Goal: Information Seeking & Learning: Learn about a topic

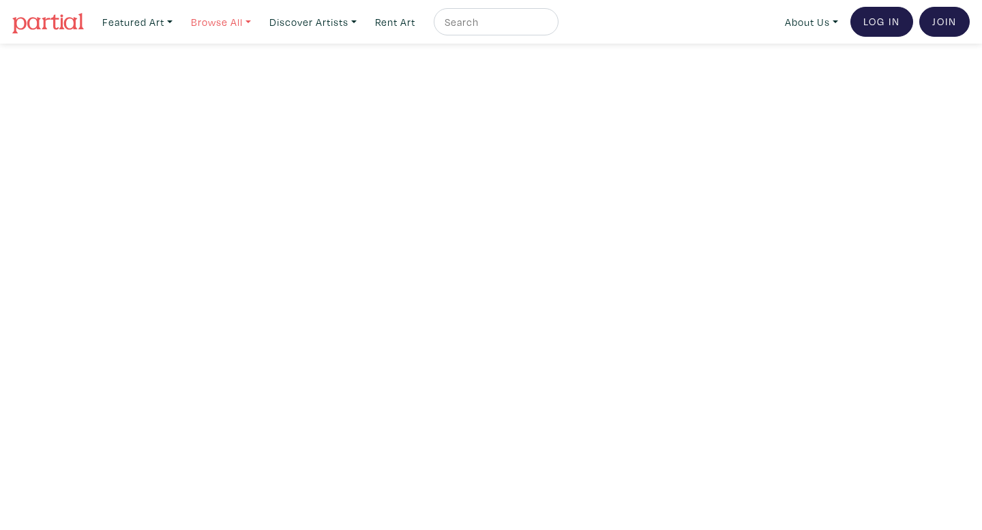
click at [239, 18] on link "Browse All" at bounding box center [221, 22] width 72 height 28
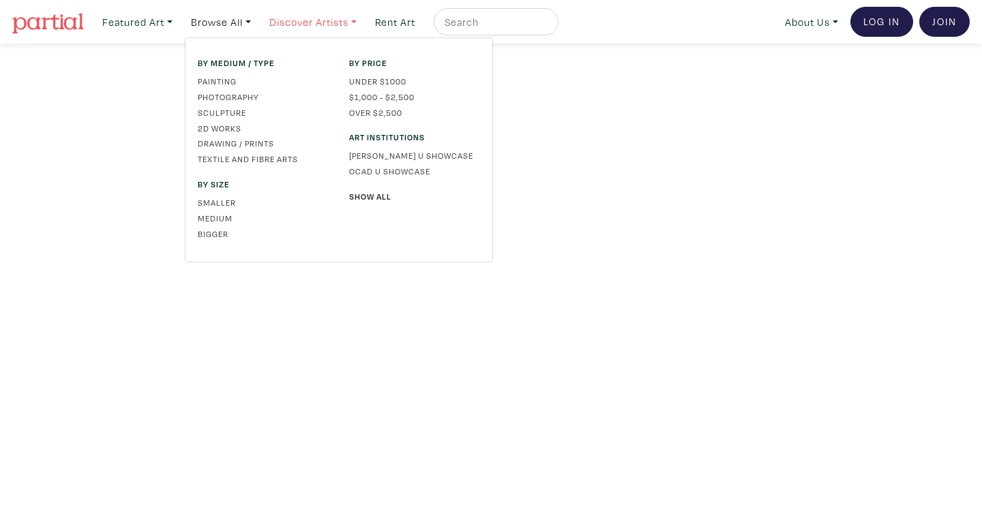
click at [294, 19] on link "Discover Artists" at bounding box center [313, 22] width 100 height 28
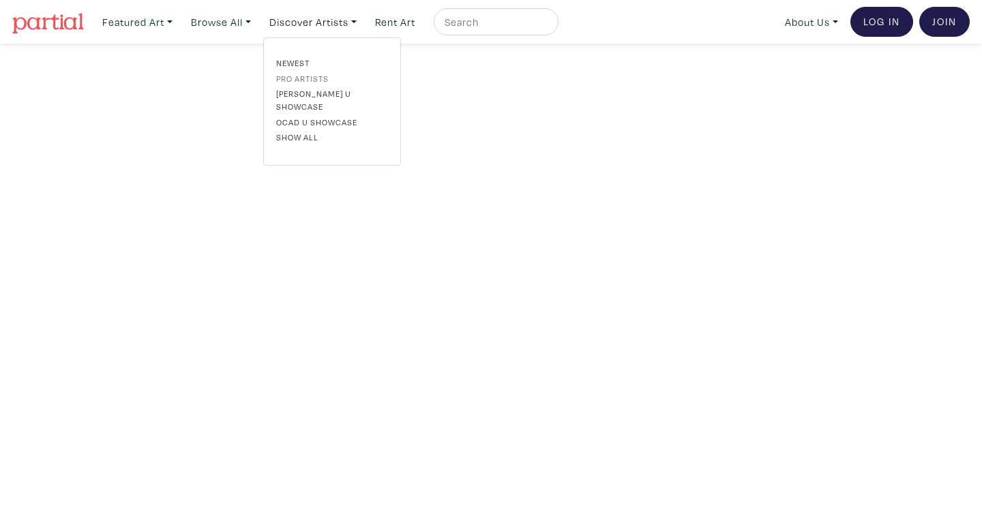
click at [307, 79] on link "Pro artists" at bounding box center [332, 78] width 112 height 12
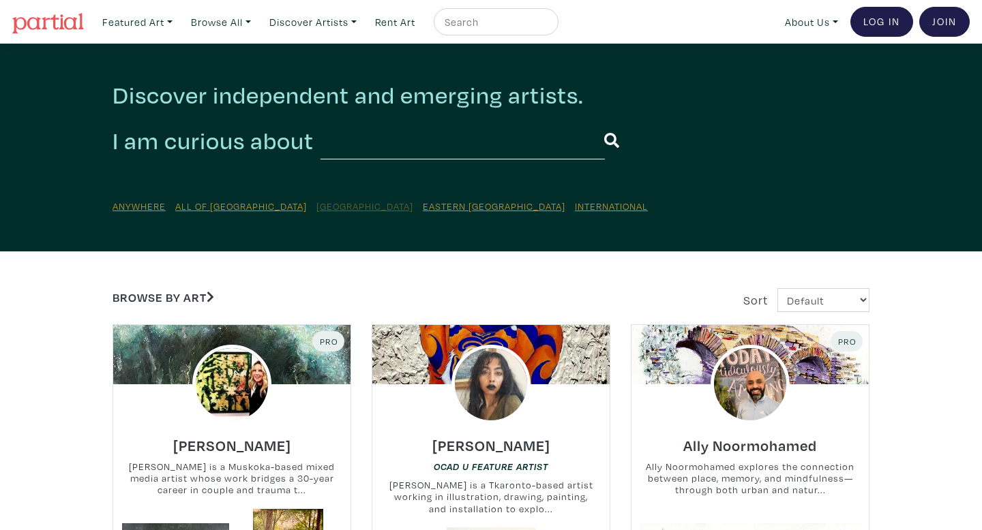
click at [319, 209] on u "[GEOGRAPHIC_DATA]" at bounding box center [364, 206] width 97 height 13
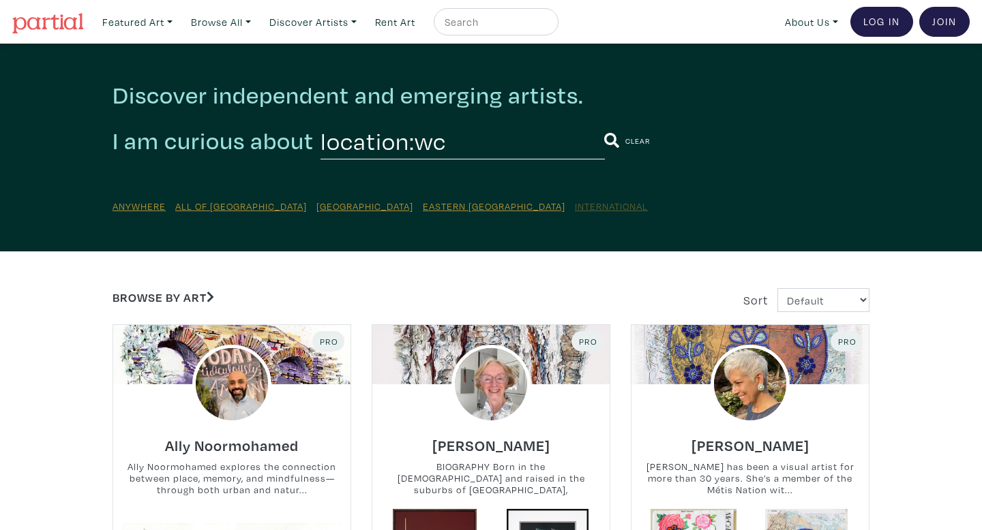
click at [575, 207] on u "International" at bounding box center [611, 206] width 73 height 13
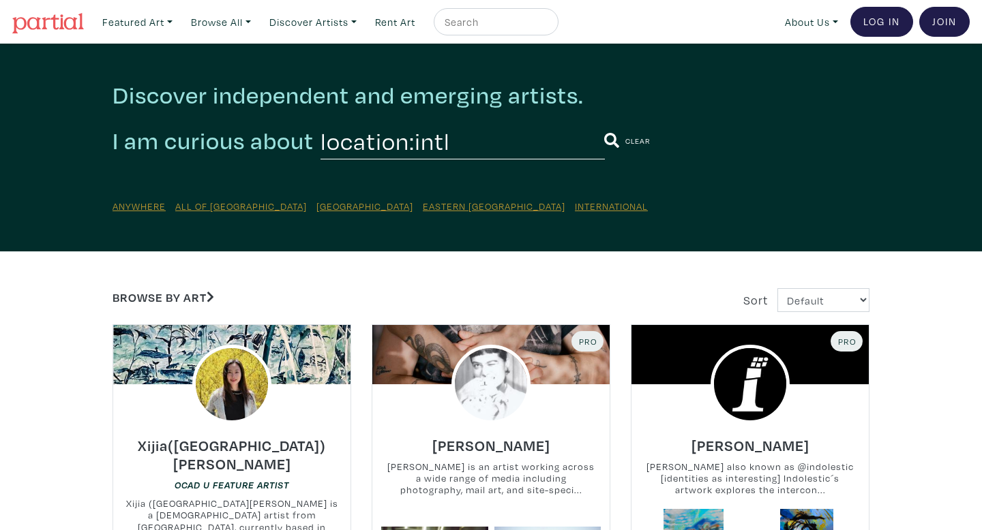
click at [328, 211] on div "Anywhere All of [GEOGRAPHIC_DATA] Western [GEOGRAPHIC_DATA] [GEOGRAPHIC_DATA] I…" at bounding box center [490, 205] width 757 height 18
click at [328, 205] on u "[GEOGRAPHIC_DATA]" at bounding box center [364, 206] width 97 height 13
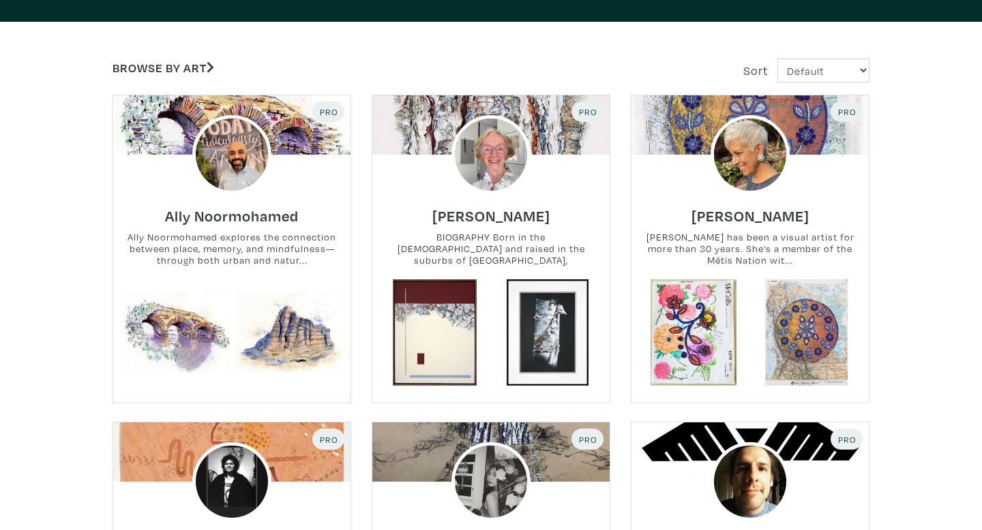
scroll to position [228, 0]
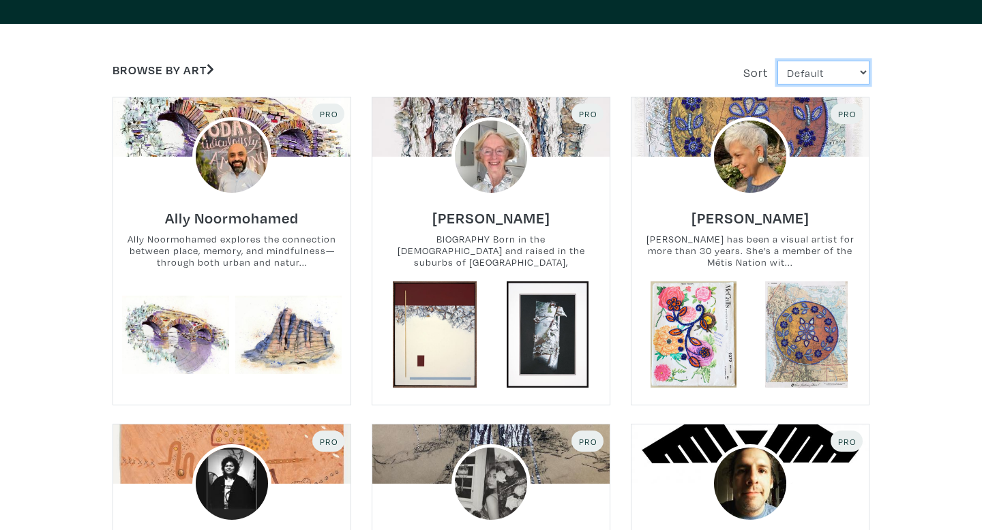
click at [836, 72] on select "Default Most Viewed Newest A-Z Z-A" at bounding box center [823, 73] width 92 height 24
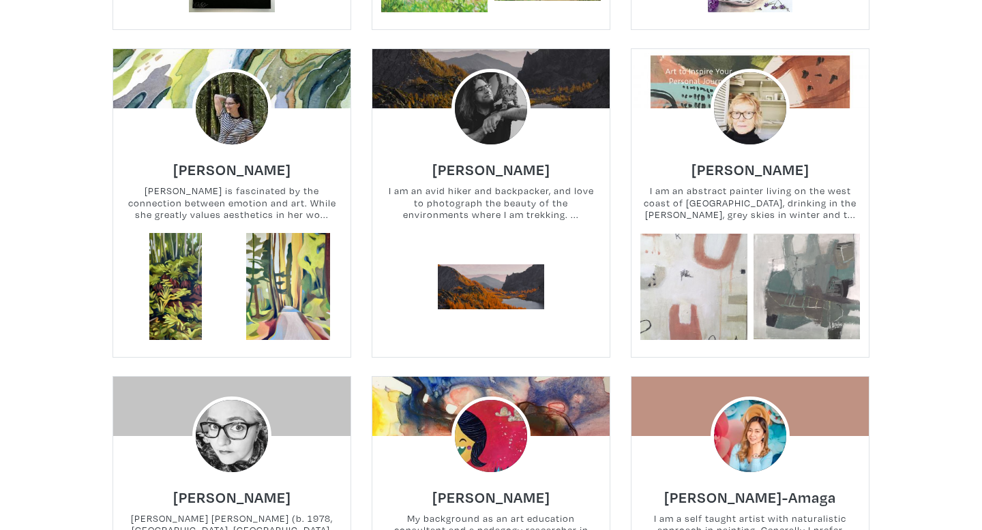
scroll to position [1618, 0]
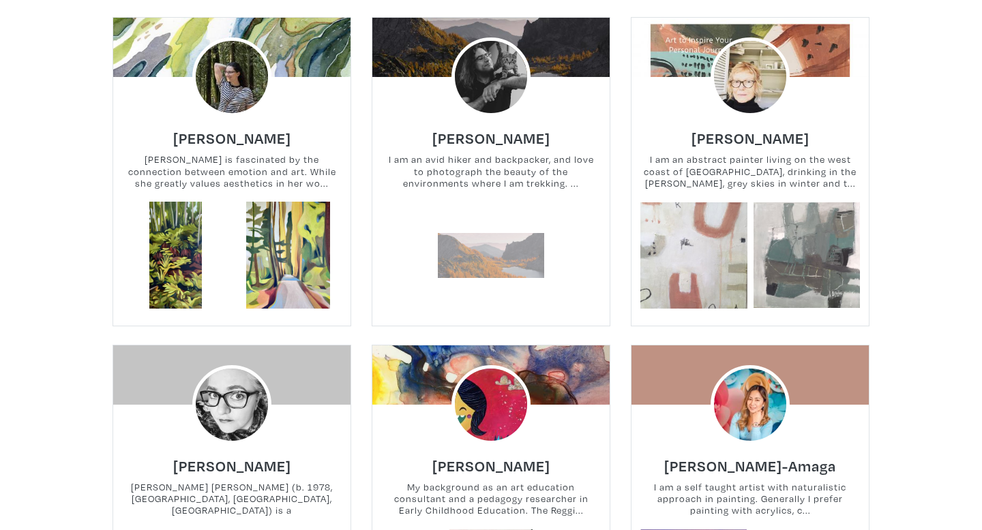
click at [506, 264] on link at bounding box center [491, 255] width 107 height 107
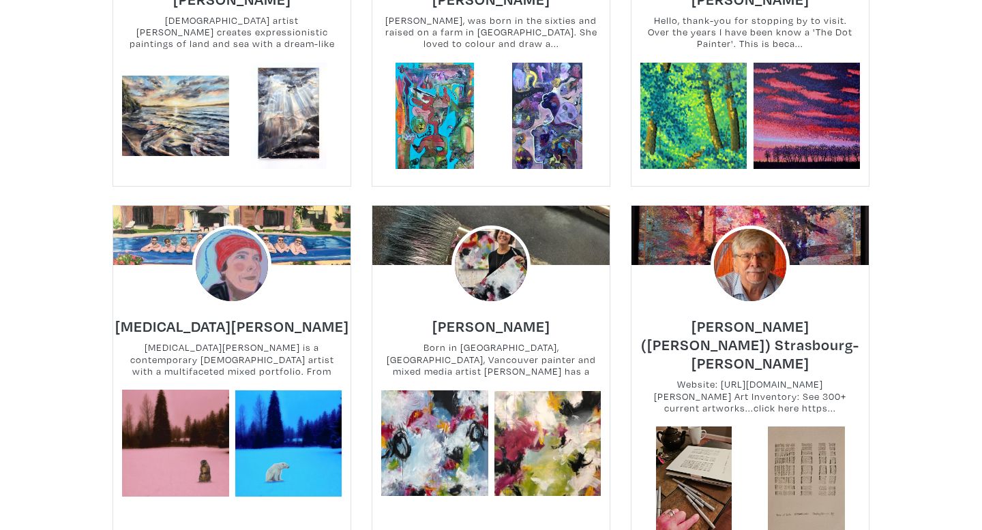
scroll to position [4724, 0]
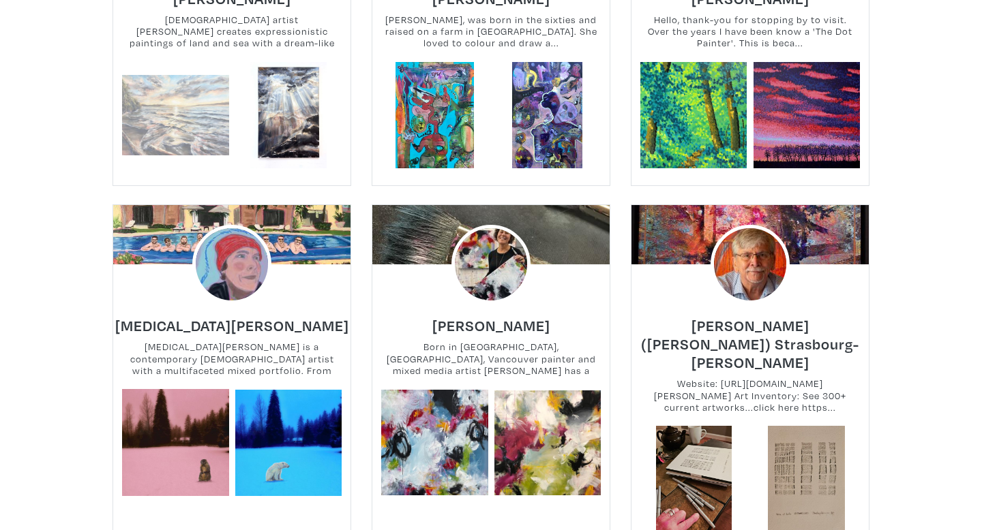
click at [225, 115] on link at bounding box center [175, 115] width 107 height 107
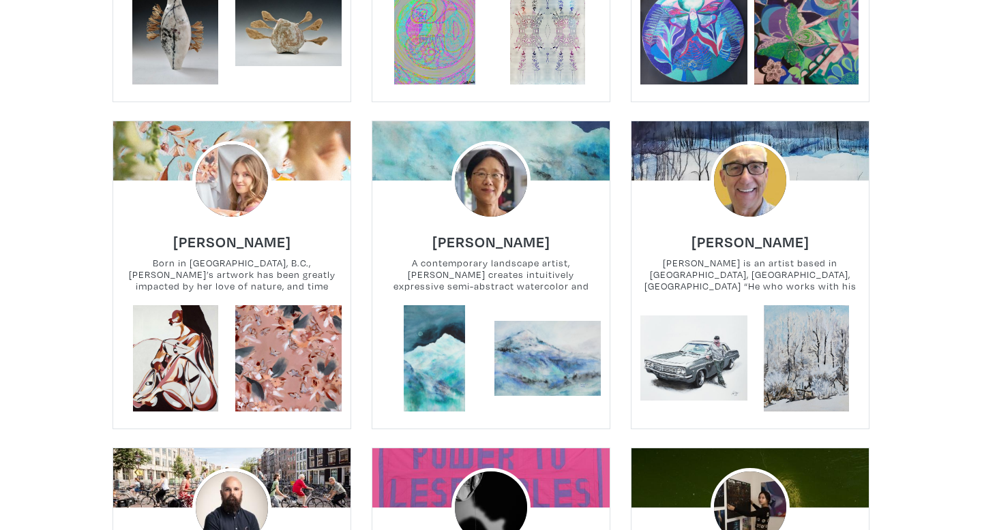
scroll to position [5502, 0]
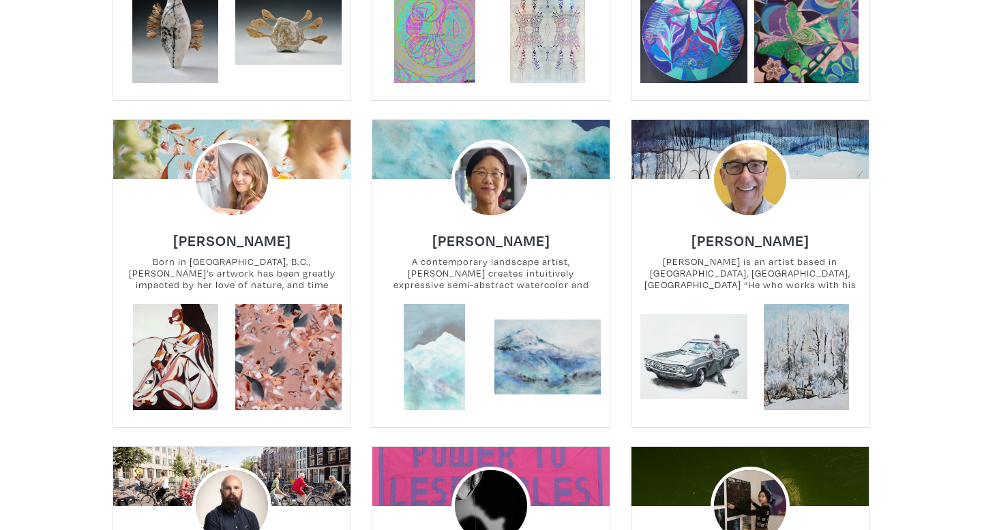
click at [434, 308] on link at bounding box center [434, 357] width 107 height 107
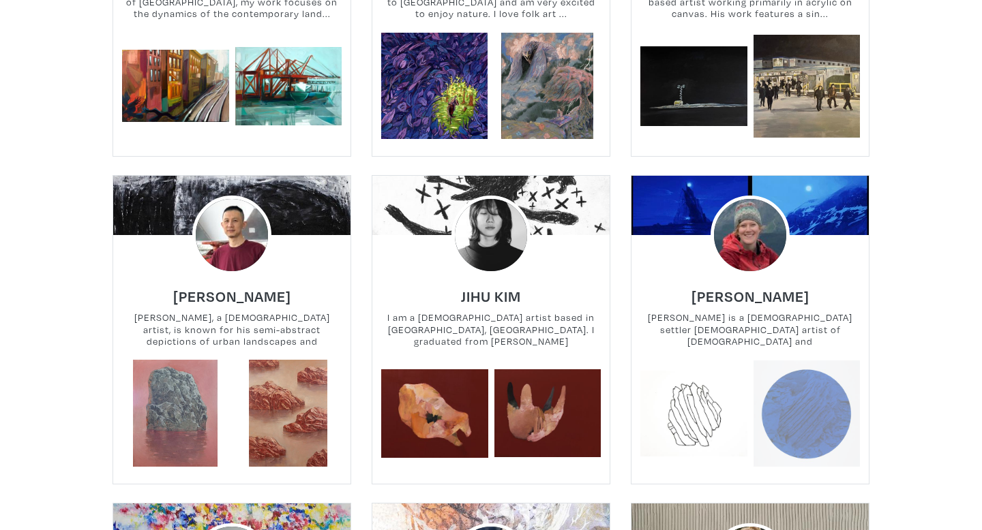
scroll to position [6435, 0]
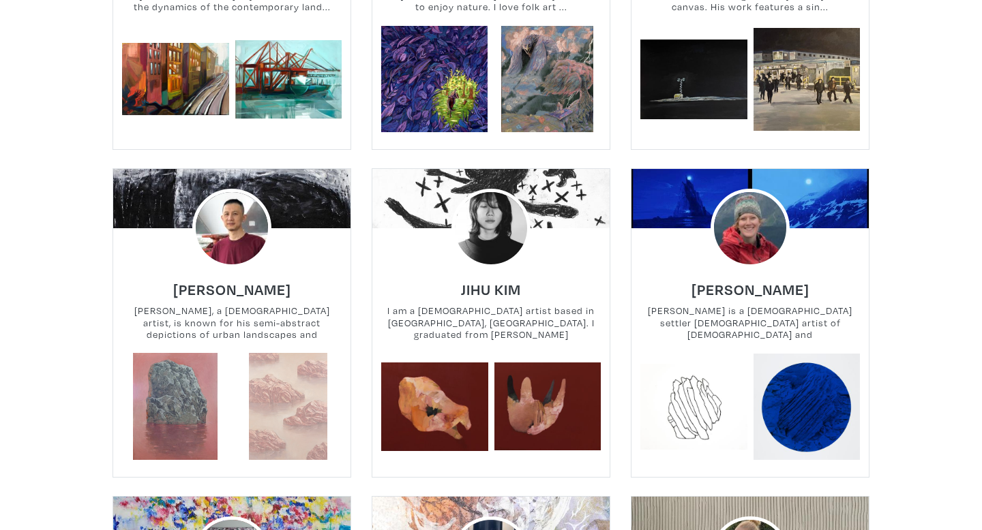
click at [290, 353] on link at bounding box center [288, 406] width 107 height 107
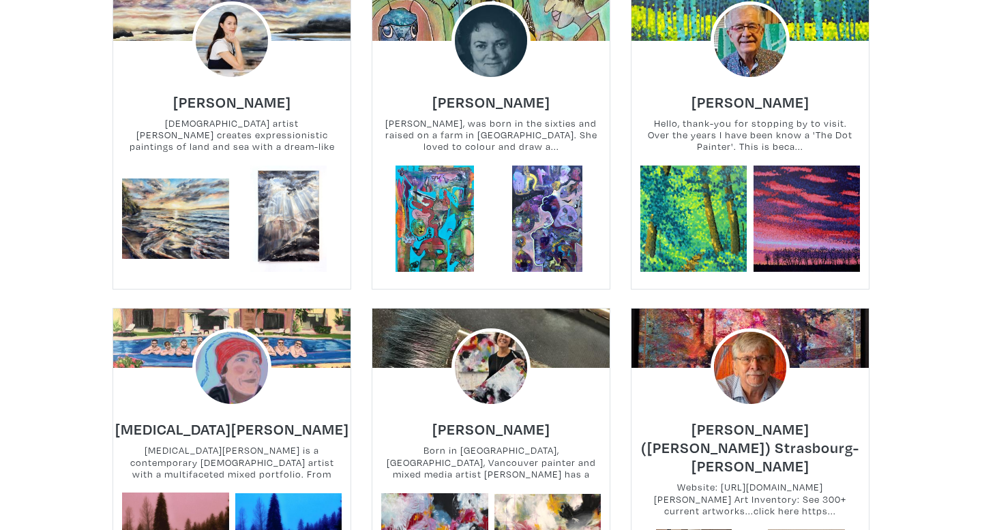
scroll to position [4615, 0]
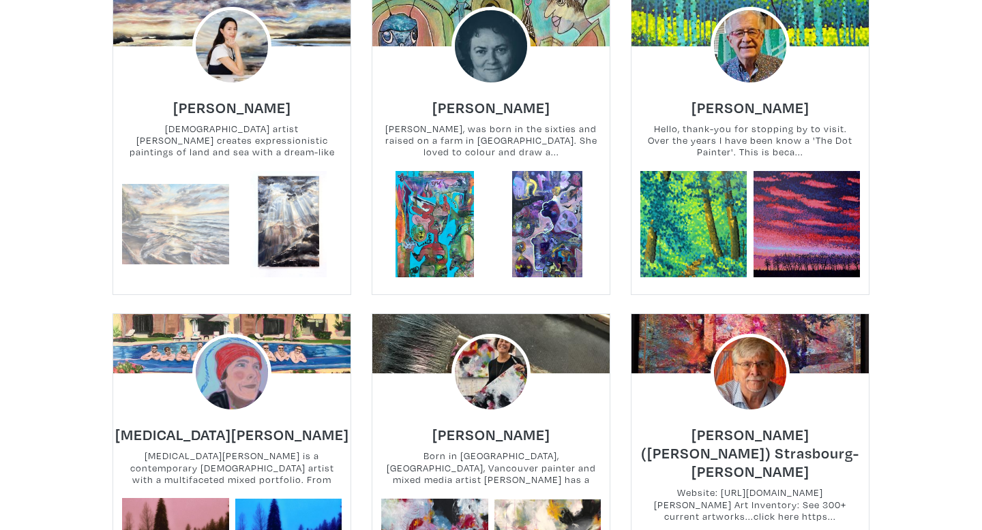
click at [181, 231] on link at bounding box center [175, 224] width 107 height 107
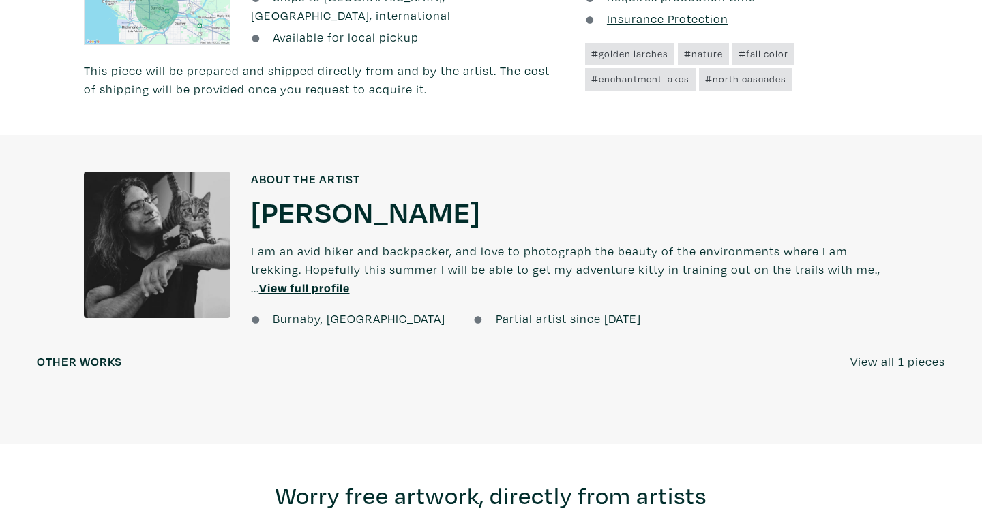
scroll to position [1291, 0]
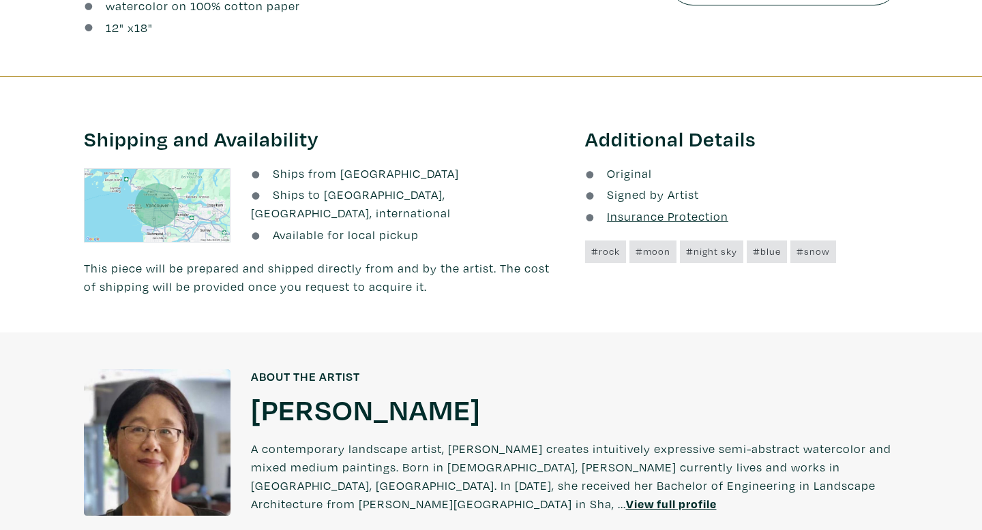
scroll to position [629, 0]
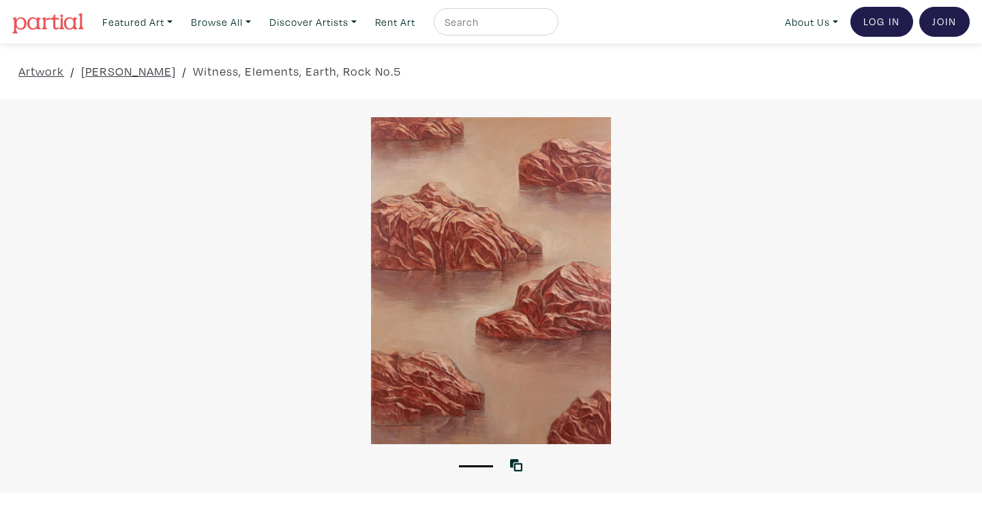
scroll to position [3, 0]
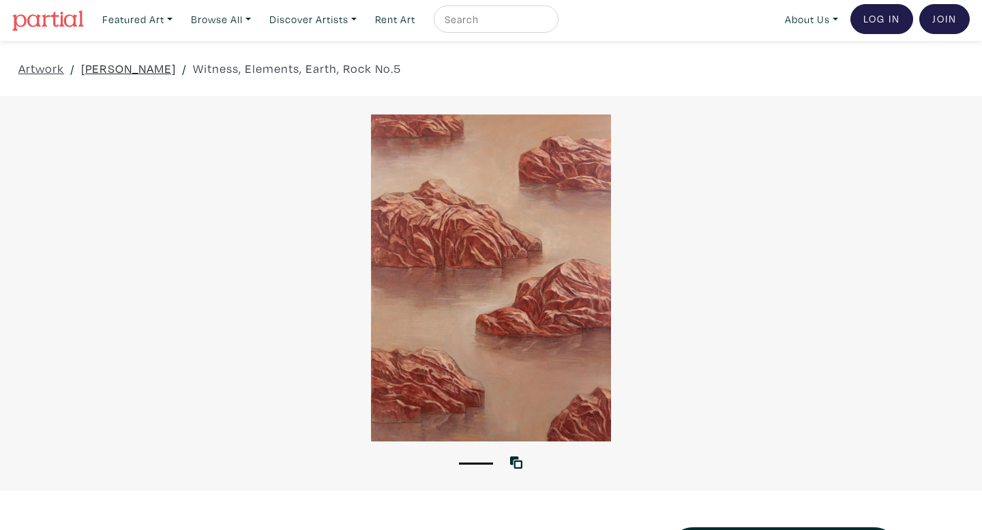
click at [91, 70] on link "Kai Liu" at bounding box center [128, 68] width 95 height 18
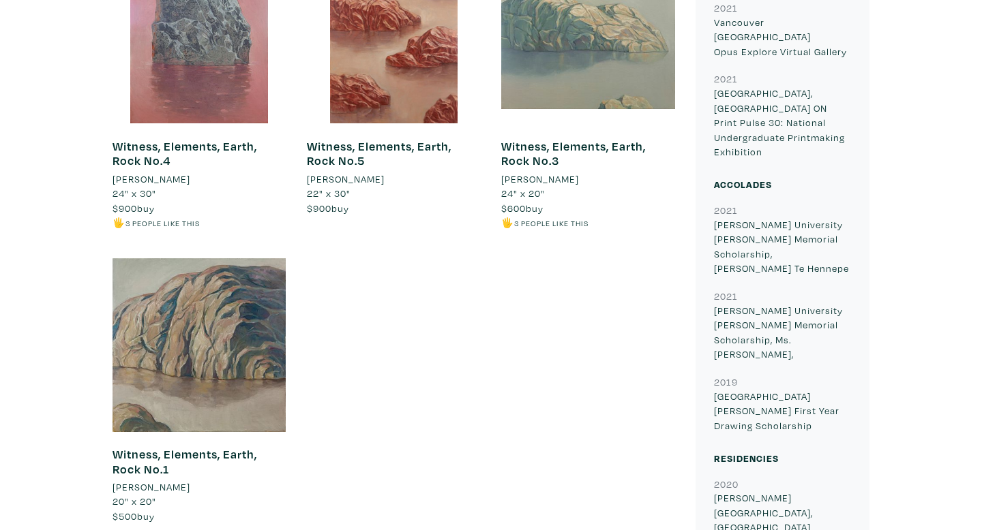
scroll to position [828, 0]
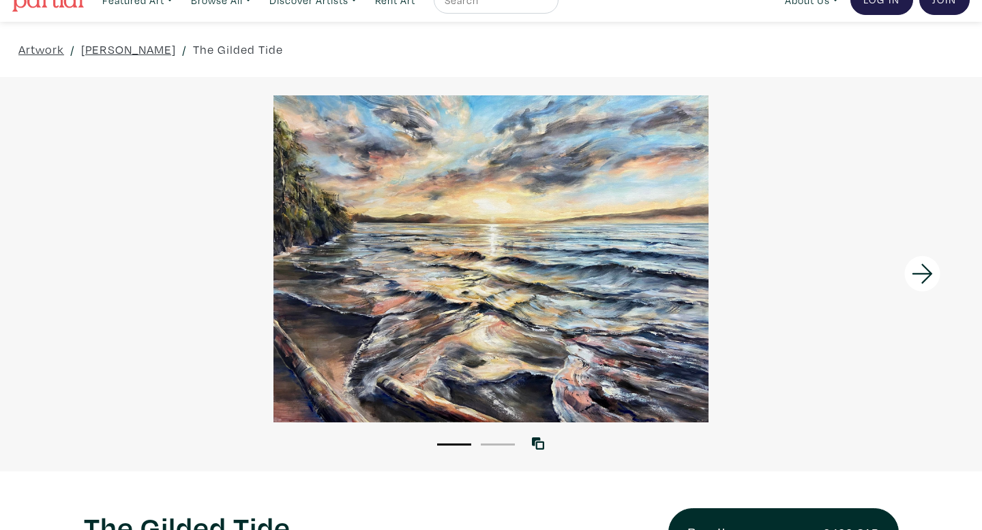
scroll to position [18, 0]
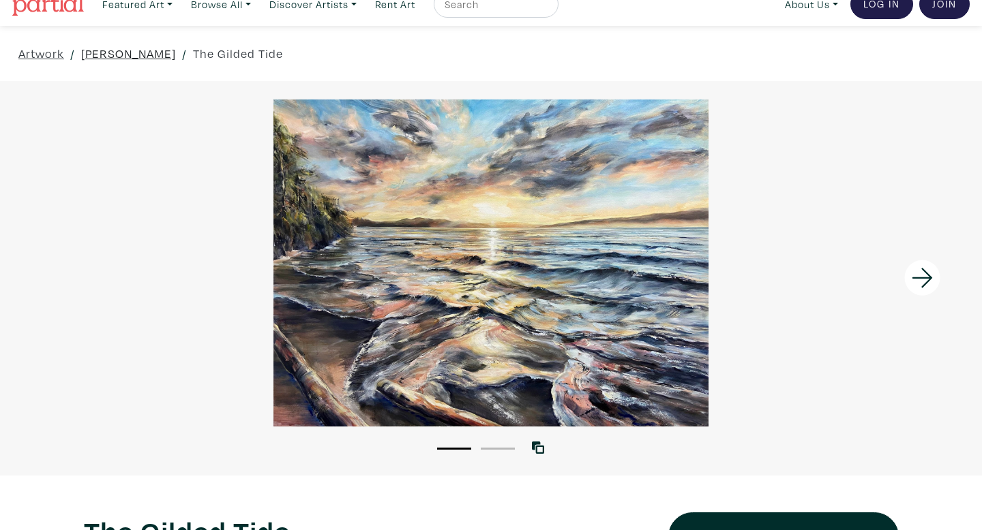
click at [137, 55] on link "[PERSON_NAME]" at bounding box center [128, 53] width 95 height 18
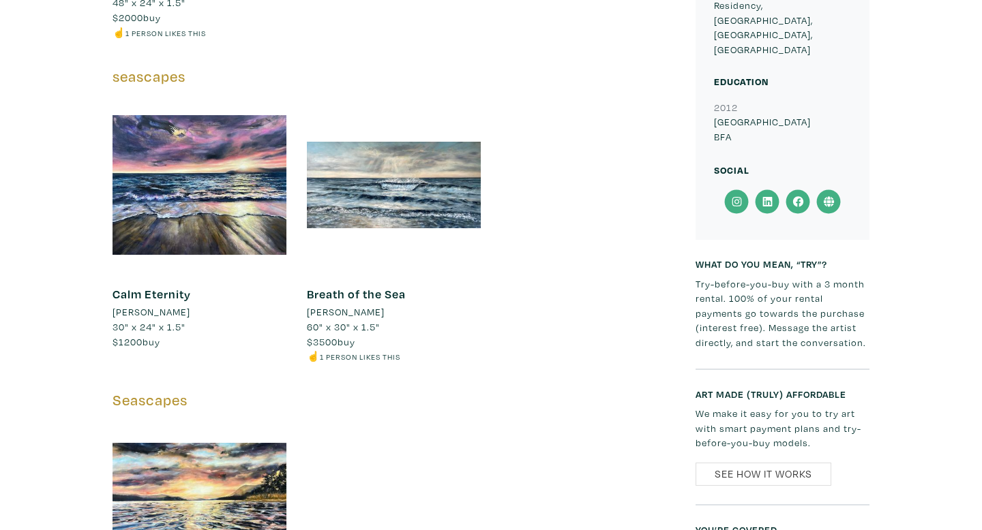
scroll to position [1484, 0]
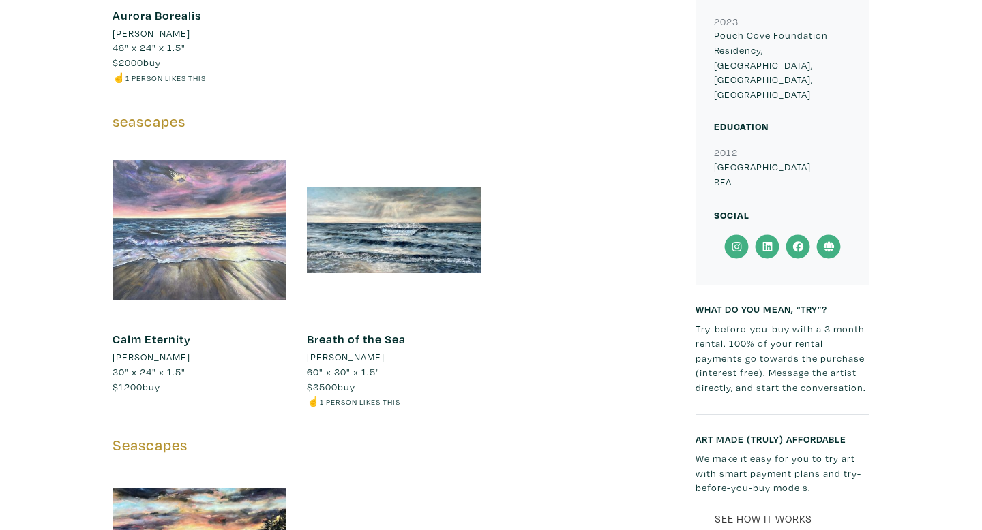
click at [217, 241] on div at bounding box center [199, 230] width 174 height 174
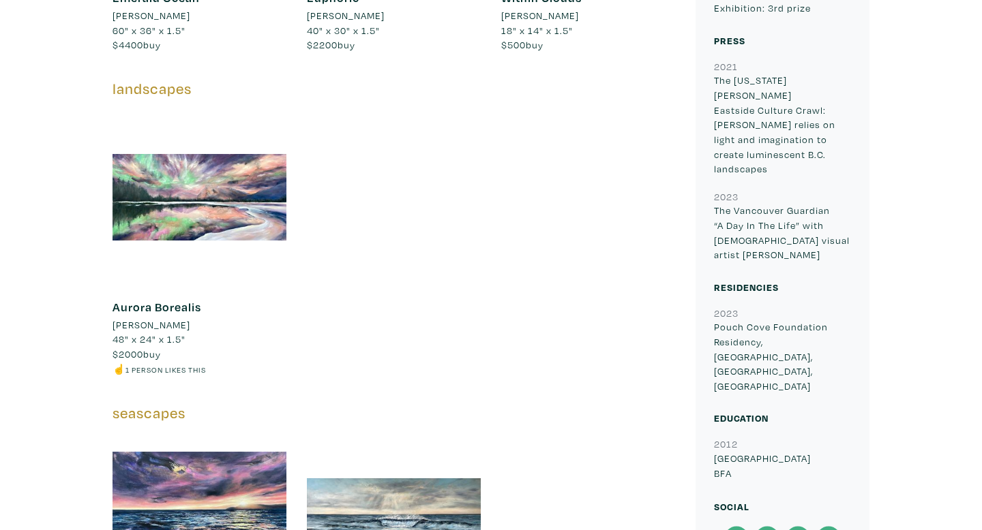
scroll to position [1192, 0]
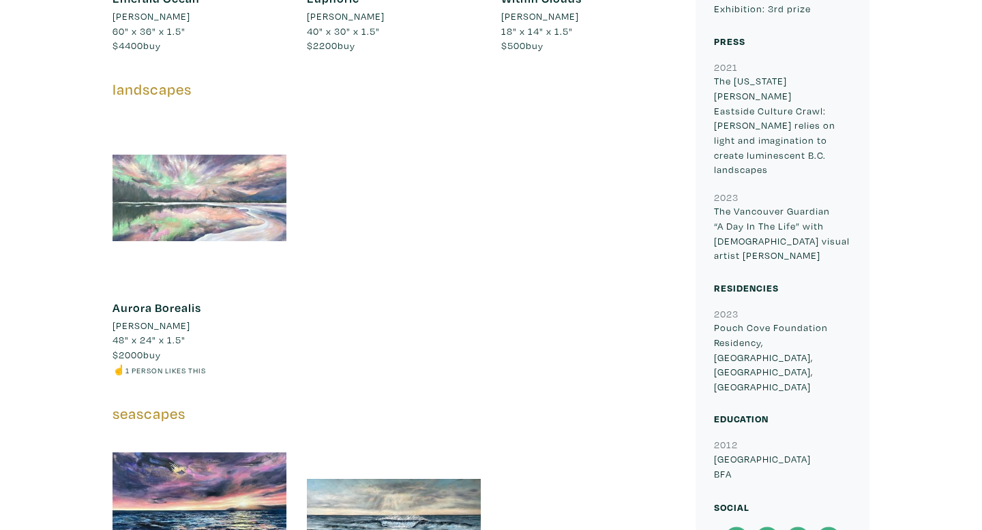
click at [233, 193] on div at bounding box center [199, 198] width 174 height 174
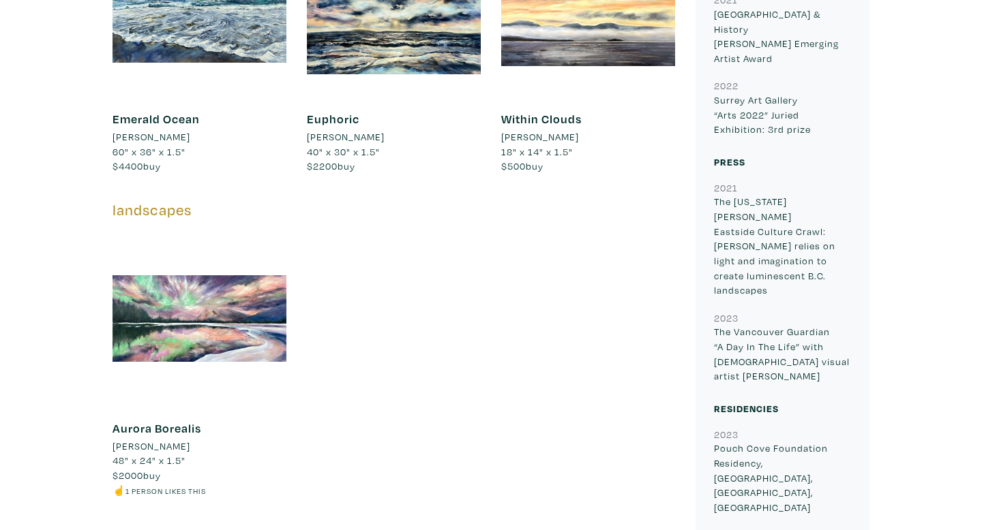
scroll to position [943, 0]
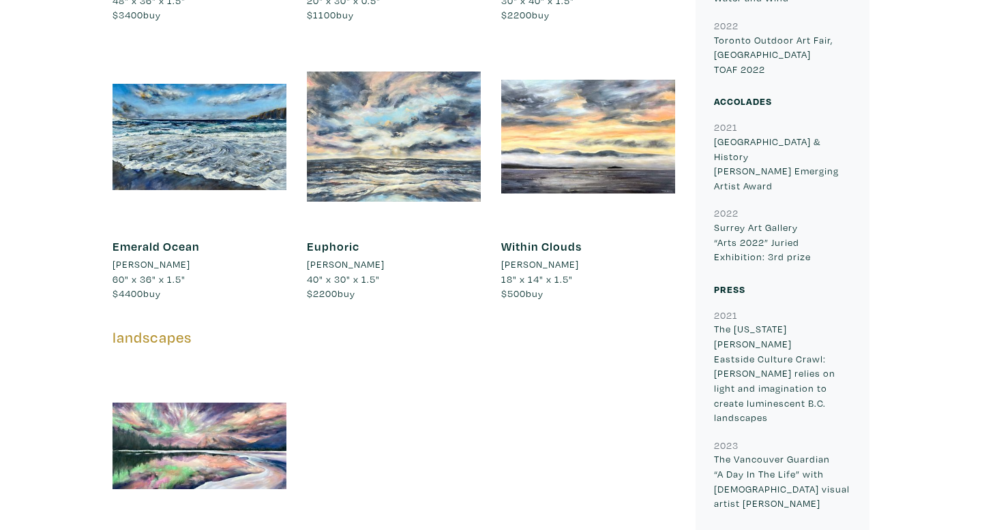
click at [414, 142] on div at bounding box center [394, 137] width 174 height 174
